Goal: Task Accomplishment & Management: Use online tool/utility

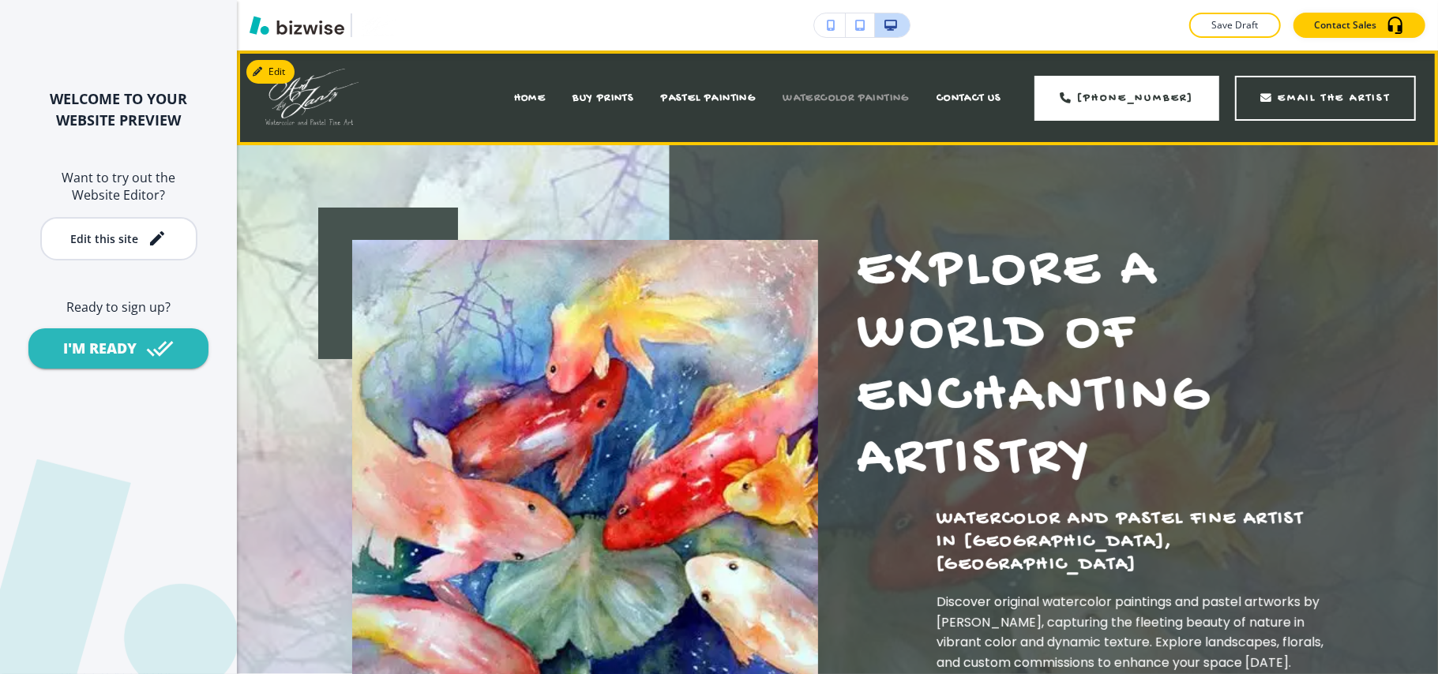
click at [832, 96] on span "WATERCOLOR PAINTING" at bounding box center [846, 98] width 127 height 13
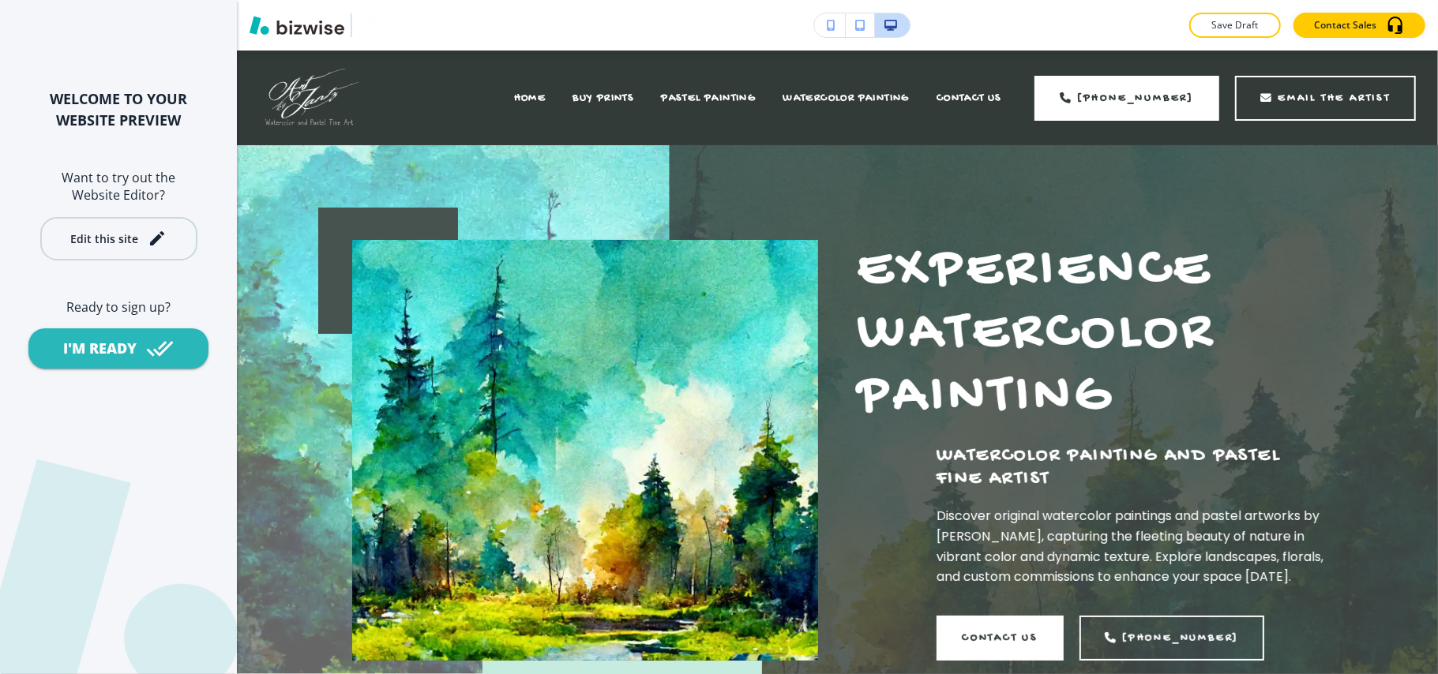
click at [125, 227] on button "Edit this site" at bounding box center [118, 238] width 157 height 43
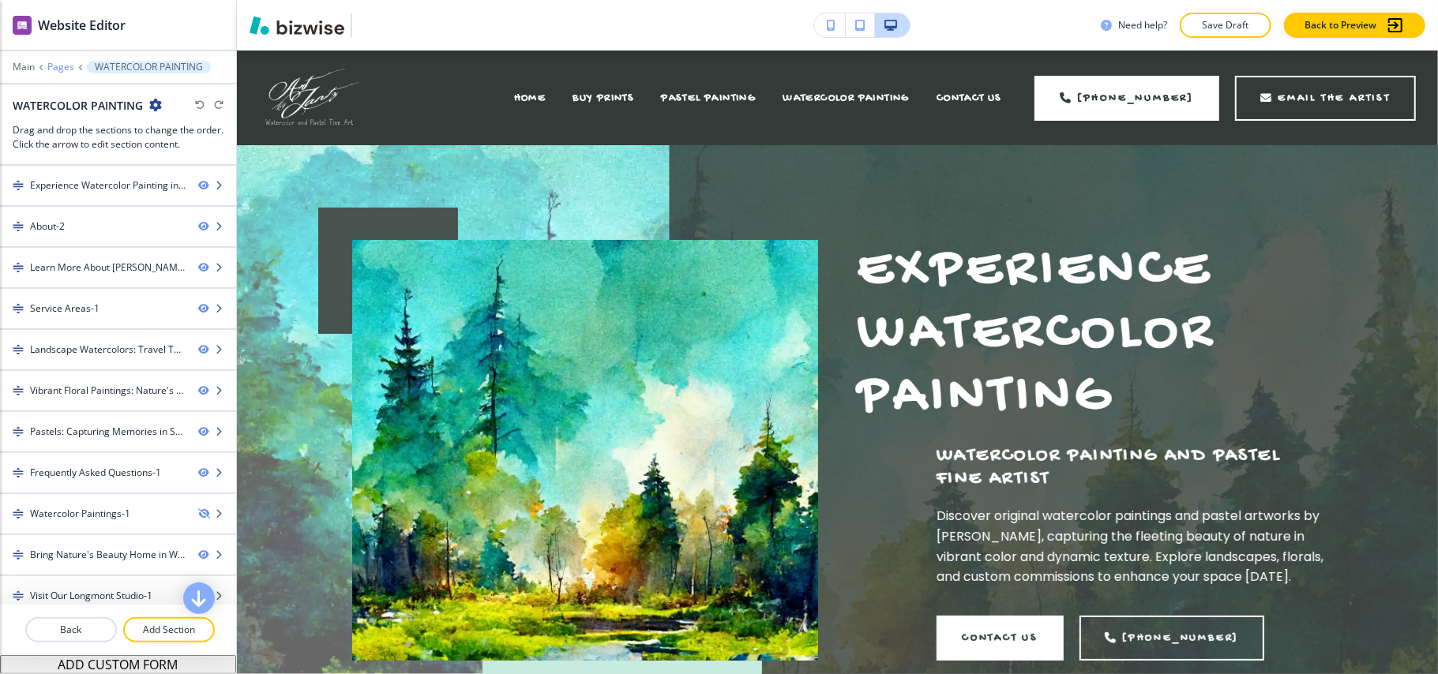
click at [69, 65] on p "Pages" at bounding box center [60, 67] width 27 height 11
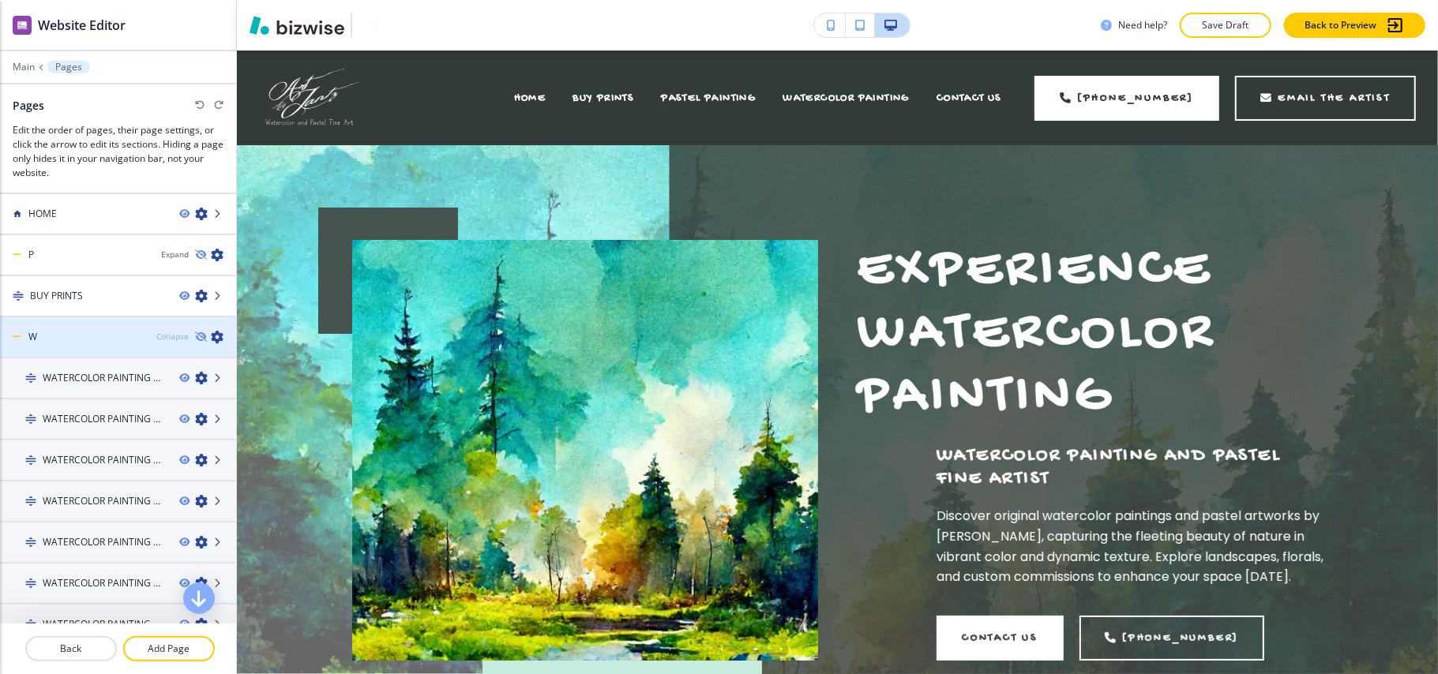
click at [156, 331] on div "Collapse" at bounding box center [172, 337] width 32 height 12
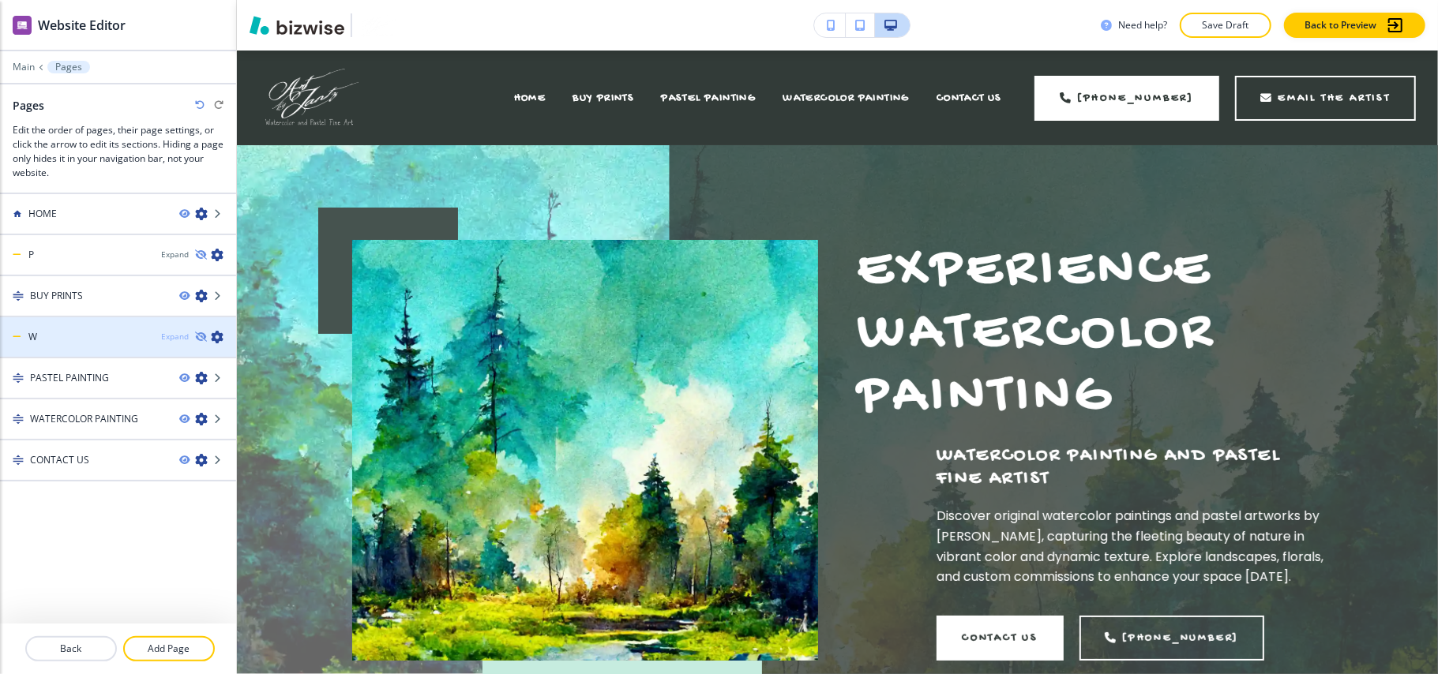
click at [165, 332] on div "Expand" at bounding box center [175, 337] width 28 height 12
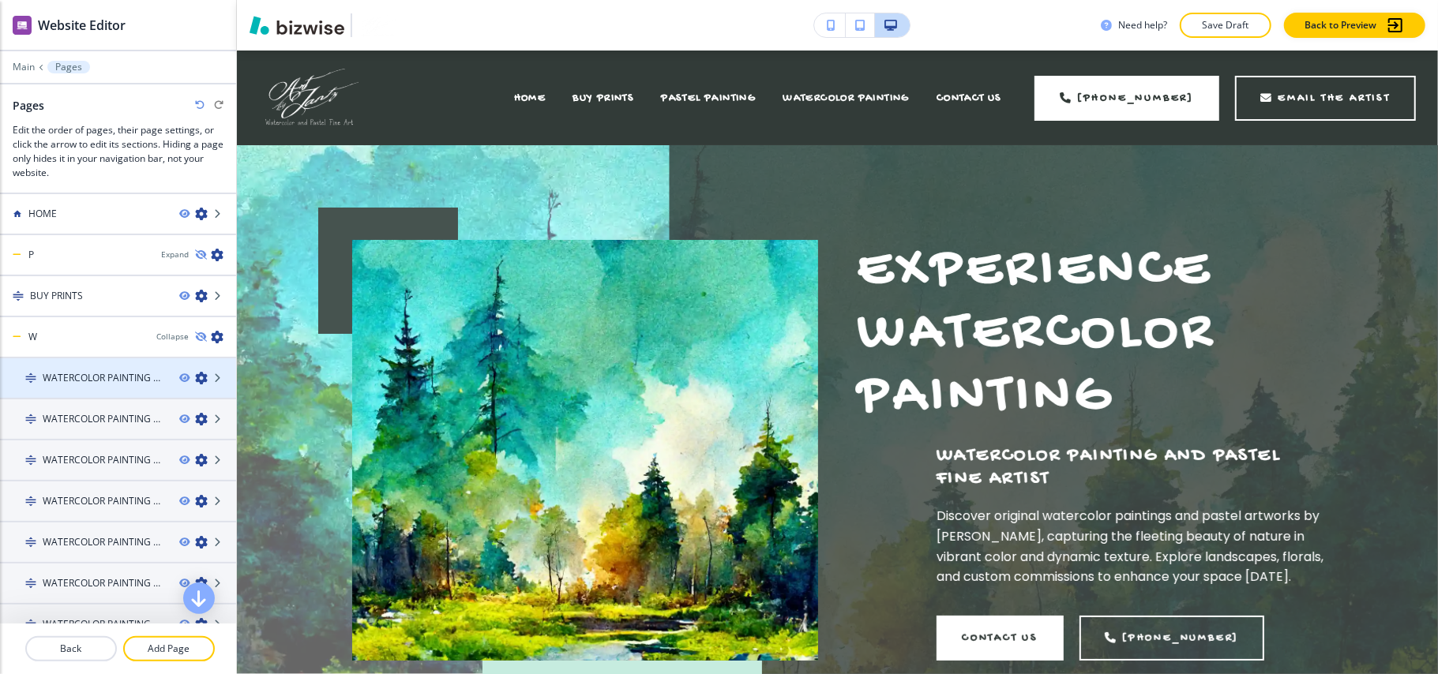
click at [88, 377] on h4 "WATERCOLOR PAINTING — [PERSON_NAME], CO" at bounding box center [105, 378] width 124 height 14
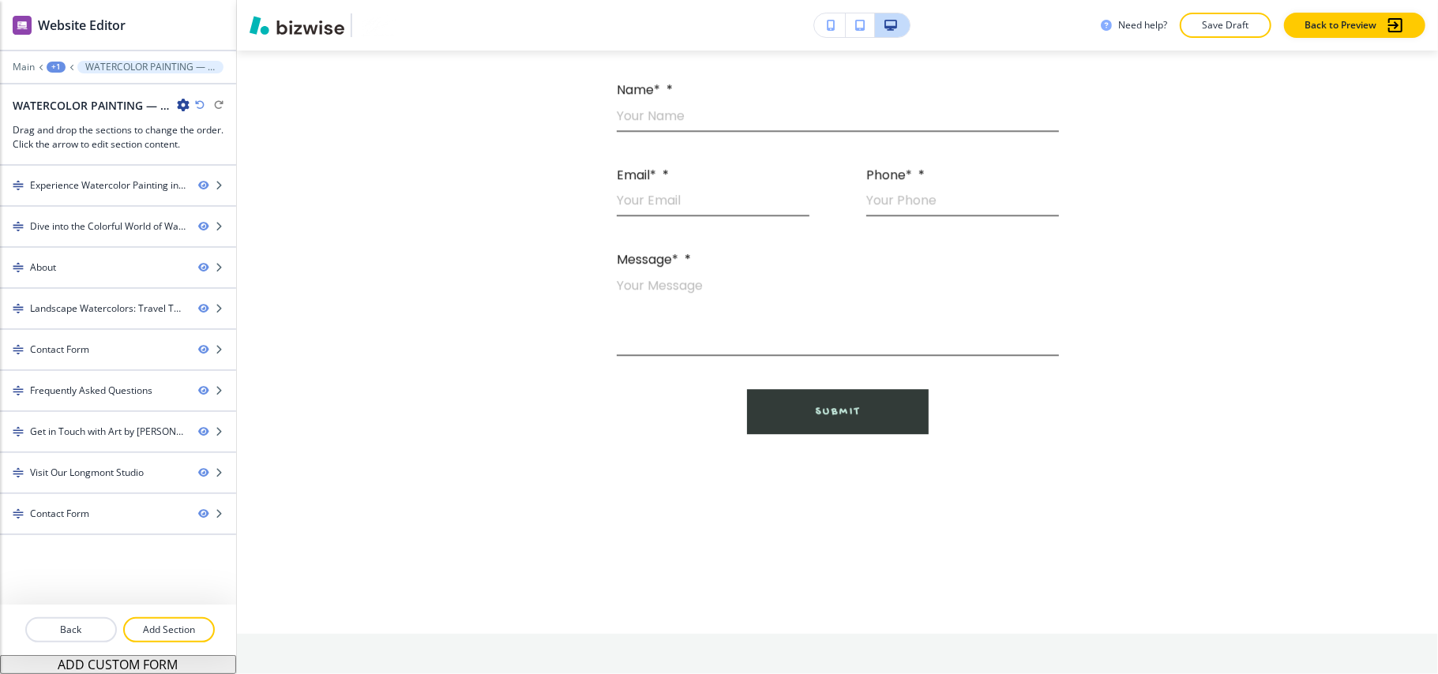
scroll to position [3241, 0]
